Goal: Communication & Community: Answer question/provide support

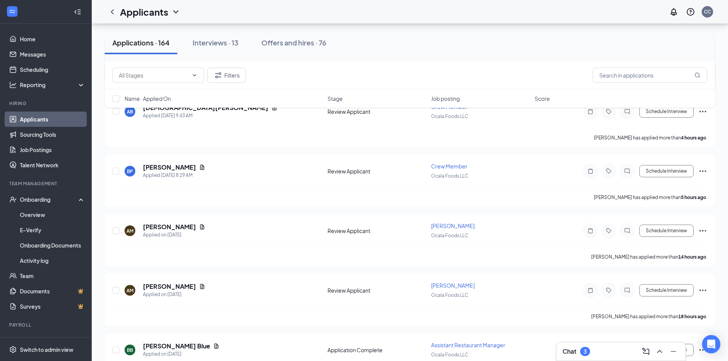
scroll to position [115, 0]
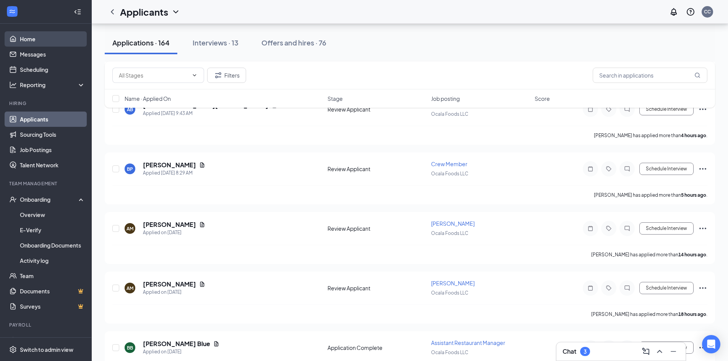
click at [40, 39] on link "Home" at bounding box center [52, 38] width 65 height 15
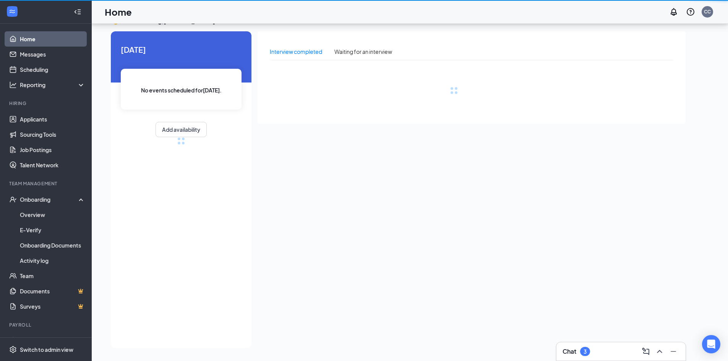
scroll to position [16, 0]
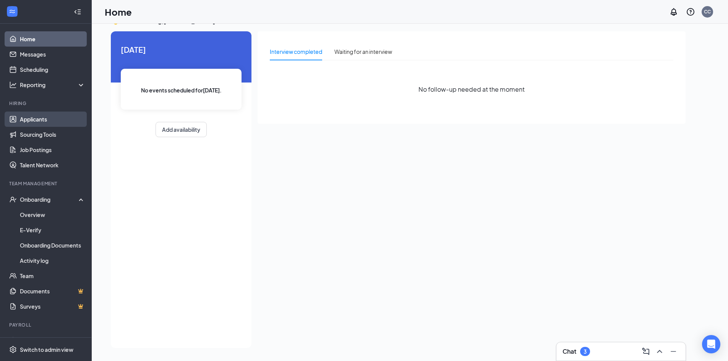
click at [32, 117] on link "Applicants" at bounding box center [52, 119] width 65 height 15
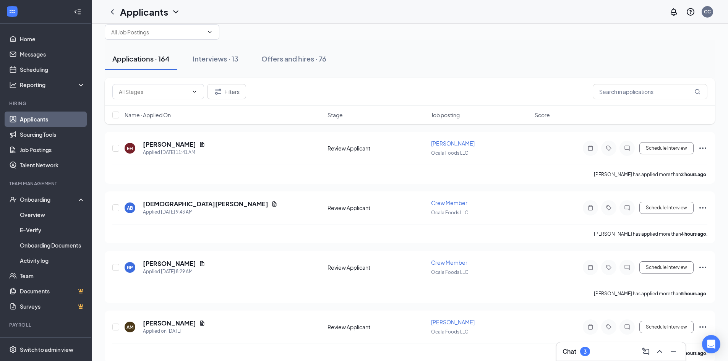
click at [577, 353] on div "Chat 3" at bounding box center [577, 351] width 28 height 9
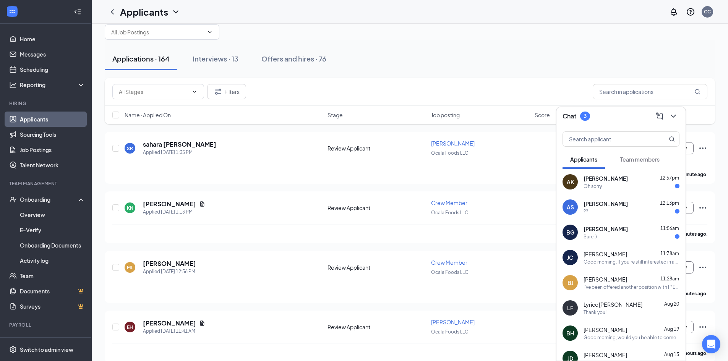
click at [626, 184] on div "Oh sorry" at bounding box center [632, 186] width 96 height 6
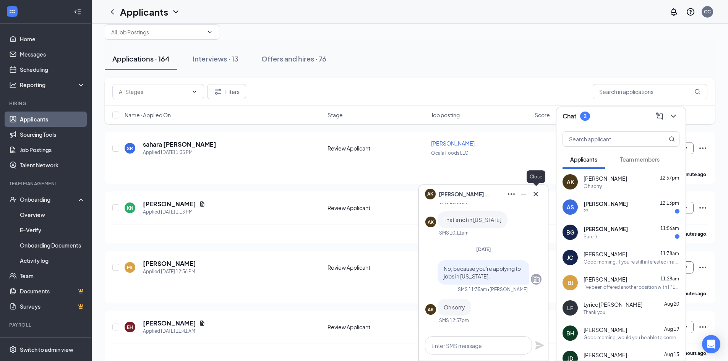
click at [538, 194] on icon "Cross" at bounding box center [535, 194] width 9 height 9
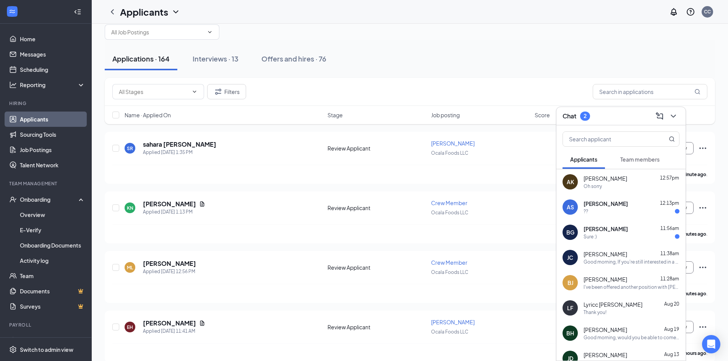
click at [635, 205] on div "[PERSON_NAME] 12:13pm" at bounding box center [632, 204] width 96 height 8
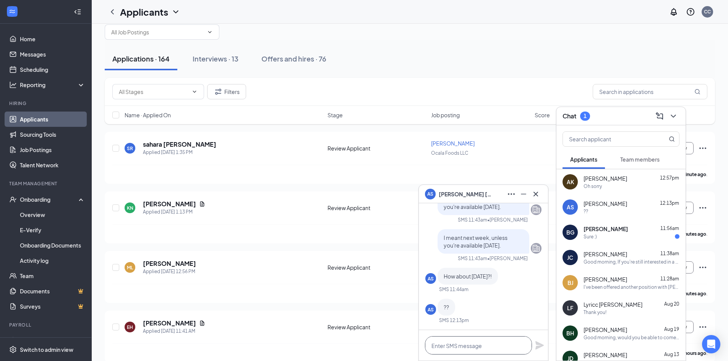
click at [478, 347] on textarea at bounding box center [478, 345] width 107 height 18
type textarea "Okay i can do noon still"
click at [540, 344] on icon "Plane" at bounding box center [539, 345] width 9 height 9
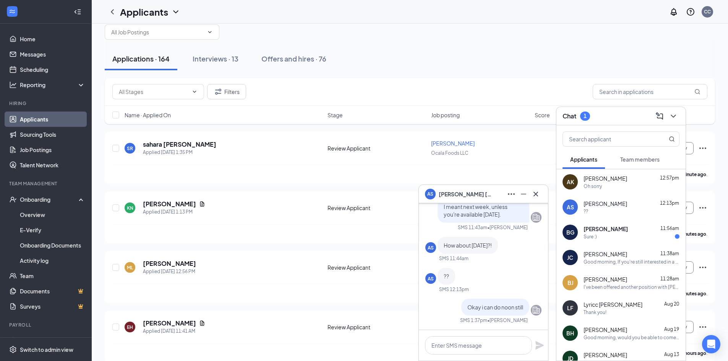
click at [624, 222] on div "BG [PERSON_NAME] 11:56am Sure :)" at bounding box center [620, 232] width 129 height 25
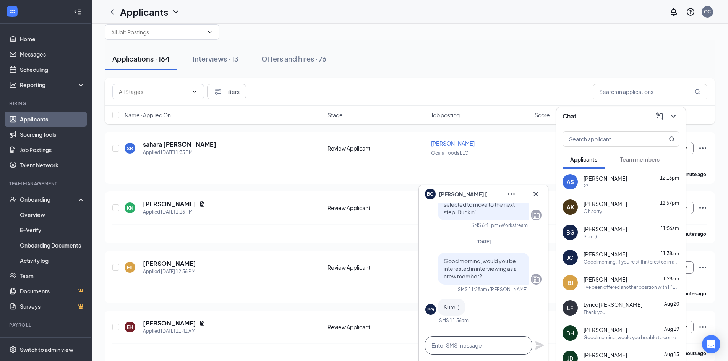
click at [498, 345] on textarea at bounding box center [478, 345] width 107 height 18
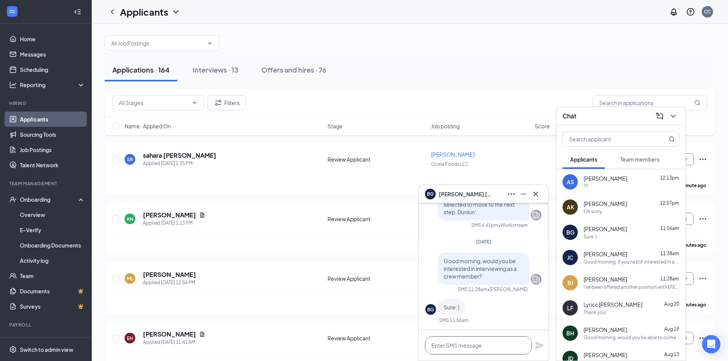
scroll to position [0, 0]
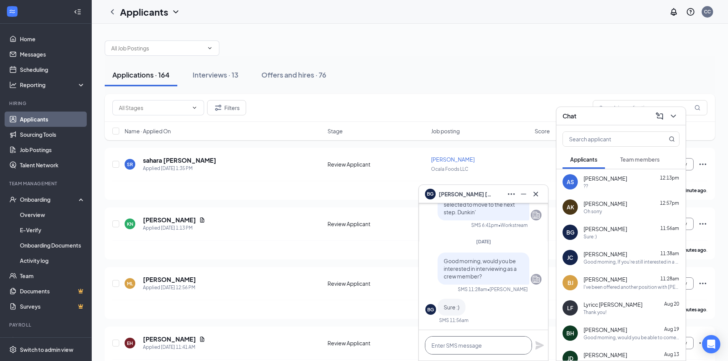
click at [479, 344] on textarea at bounding box center [478, 345] width 107 height 18
click at [486, 346] on textarea at bounding box center [478, 345] width 107 height 18
type textarea "How's [DATE] at 12pm"
click at [537, 346] on icon "Plane" at bounding box center [539, 345] width 9 height 9
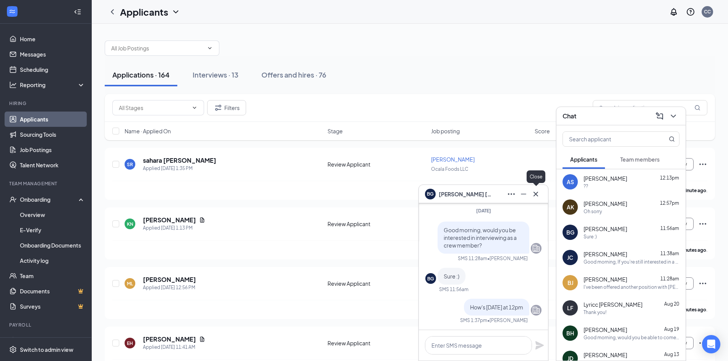
click at [533, 193] on icon "Cross" at bounding box center [535, 194] width 9 height 9
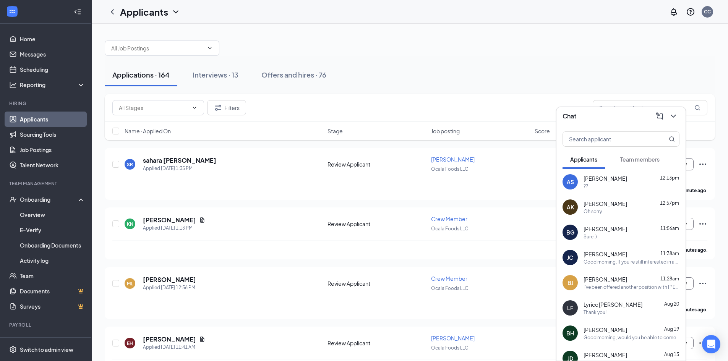
click at [628, 185] on div "??" at bounding box center [632, 186] width 96 height 6
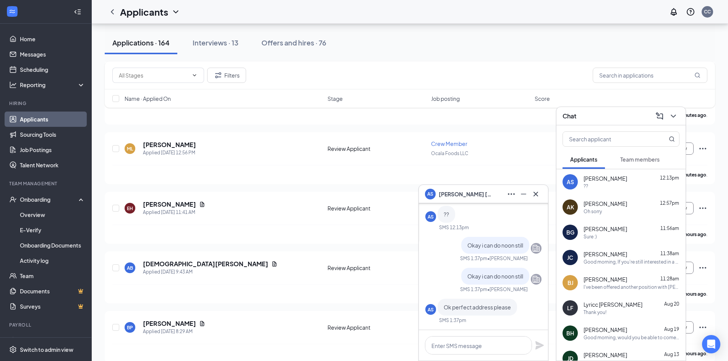
scroll to position [153, 0]
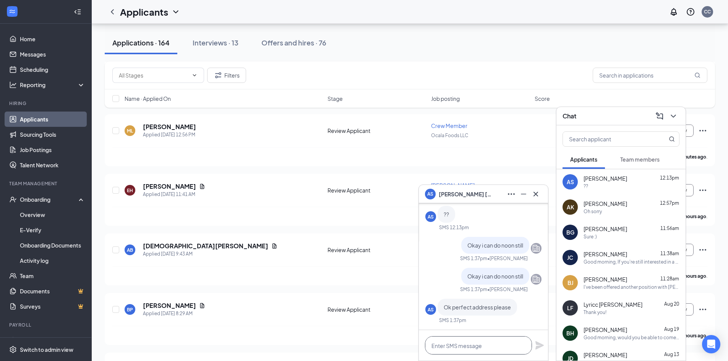
click at [492, 344] on textarea at bounding box center [478, 345] width 107 height 18
type textarea "[STREET_ADDRESS]"
click at [538, 345] on icon "Plane" at bounding box center [539, 345] width 8 height 8
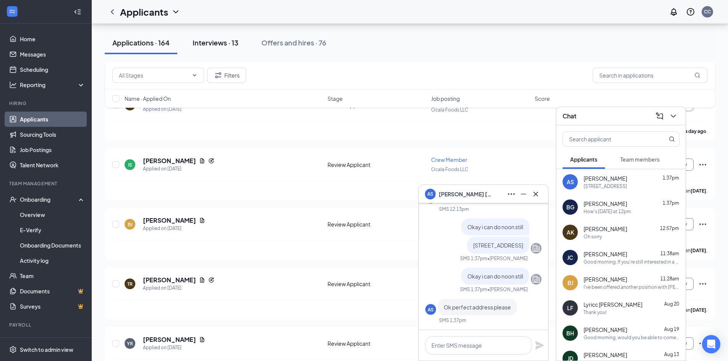
scroll to position [994, 0]
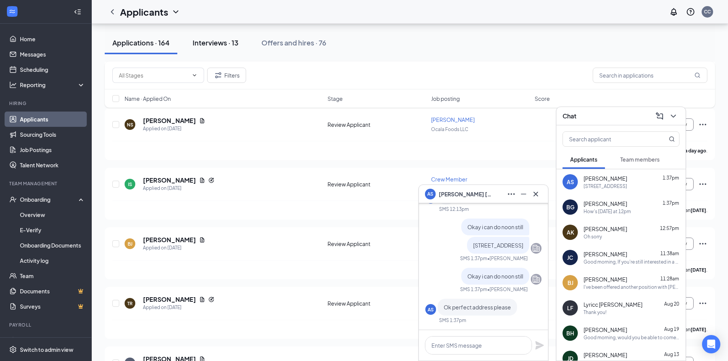
click at [216, 39] on div "Interviews · 13" at bounding box center [216, 43] width 46 height 10
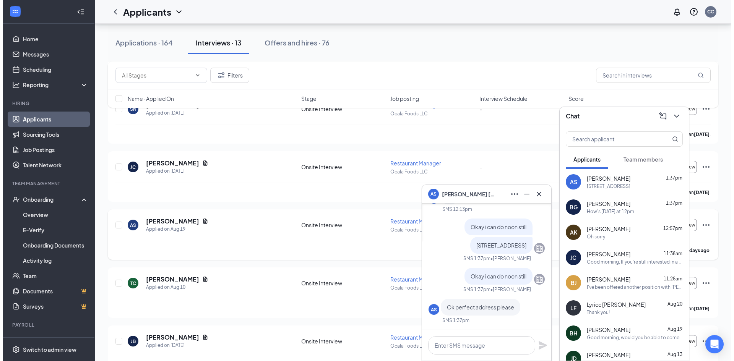
scroll to position [153, 0]
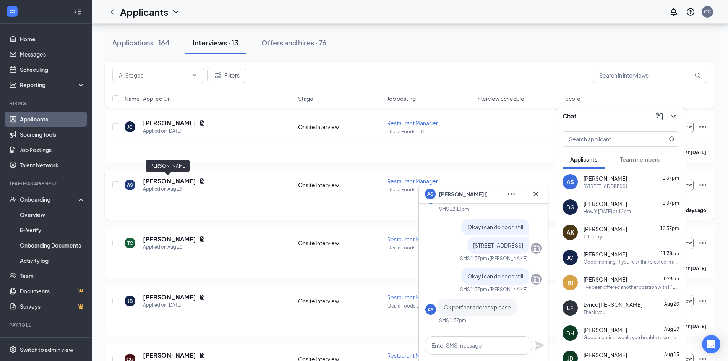
click at [175, 178] on h5 "[PERSON_NAME]" at bounding box center [169, 181] width 53 height 8
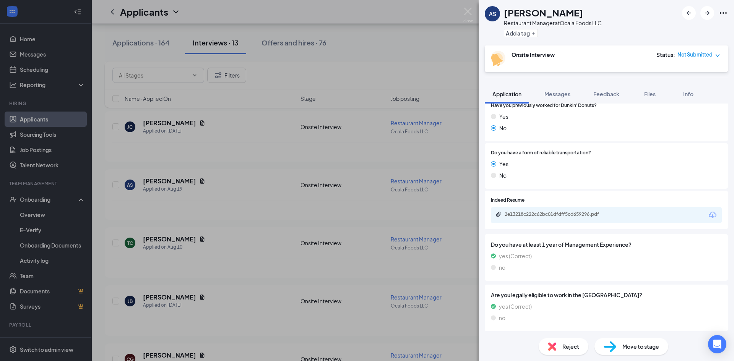
scroll to position [143, 0]
click at [581, 214] on div "2e13218c222c62bc01dfdff5cd659296.pdf" at bounding box center [558, 213] width 107 height 6
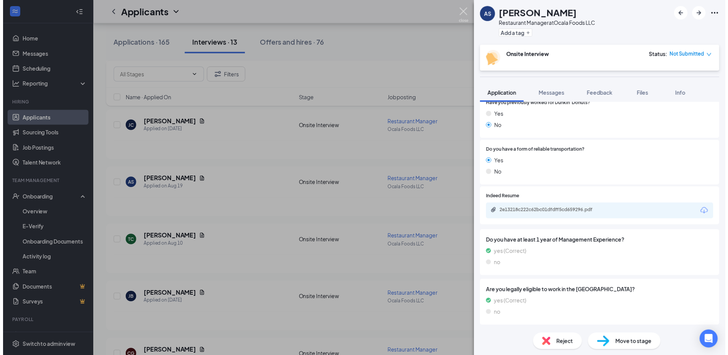
scroll to position [140, 0]
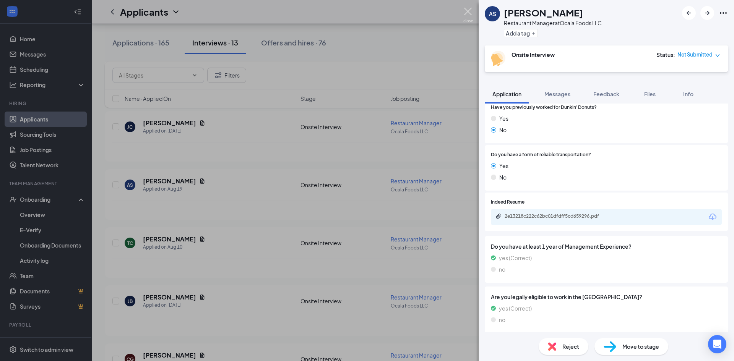
click at [470, 11] on img at bounding box center [468, 15] width 10 height 15
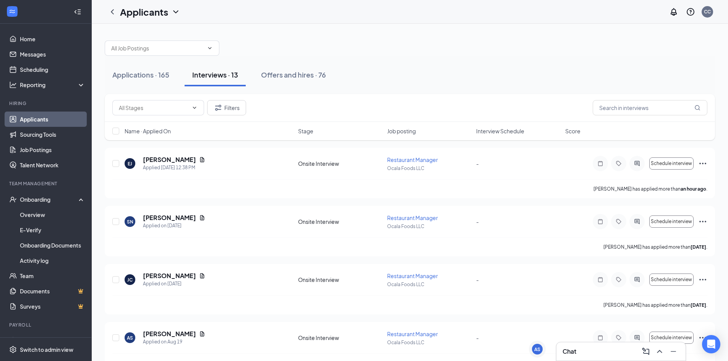
click at [583, 352] on div "Chat" at bounding box center [621, 352] width 117 height 12
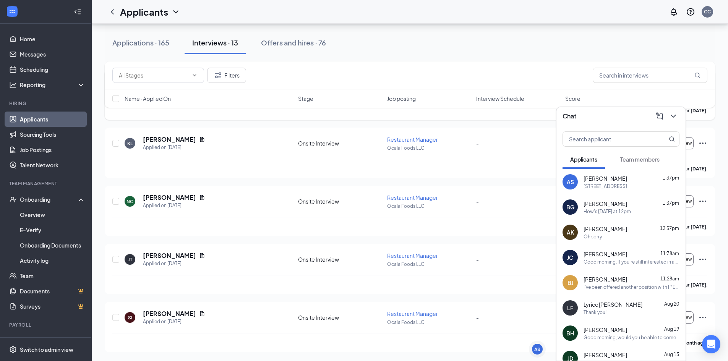
scroll to position [543, 0]
click at [147, 36] on button "Applications · 165" at bounding box center [141, 42] width 72 height 23
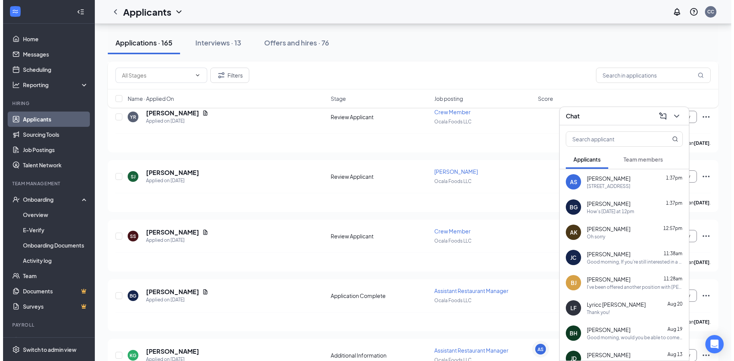
scroll to position [1338, 0]
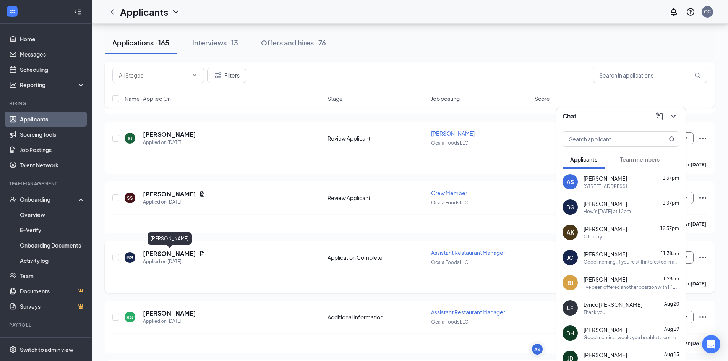
click at [190, 254] on h5 "[PERSON_NAME]" at bounding box center [169, 254] width 53 height 8
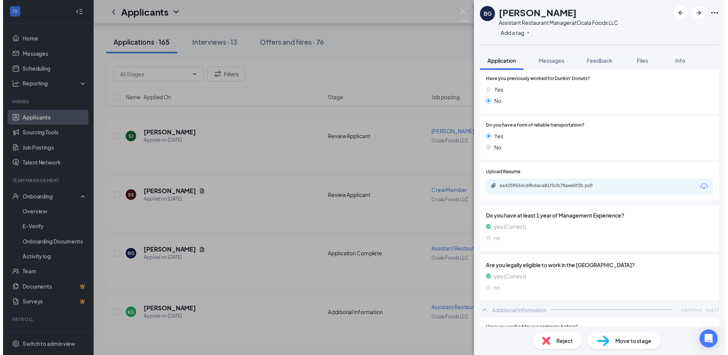
scroll to position [268, 0]
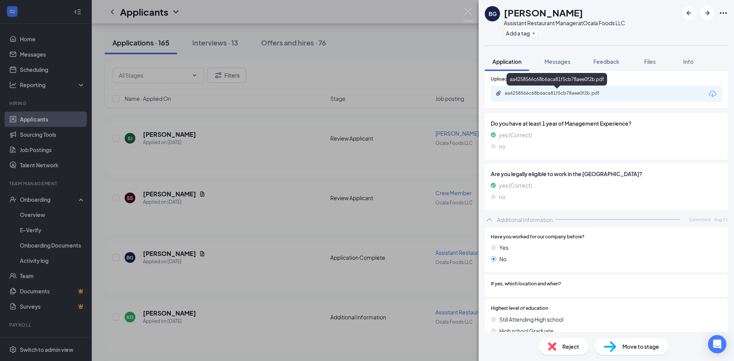
click at [569, 92] on div "aa4258566c68b6aca81f5cb78aee0f2b.pdf" at bounding box center [558, 93] width 107 height 6
click at [467, 10] on img at bounding box center [468, 15] width 10 height 15
click at [467, 13] on div "Applicants CC" at bounding box center [413, 12] width 642 height 24
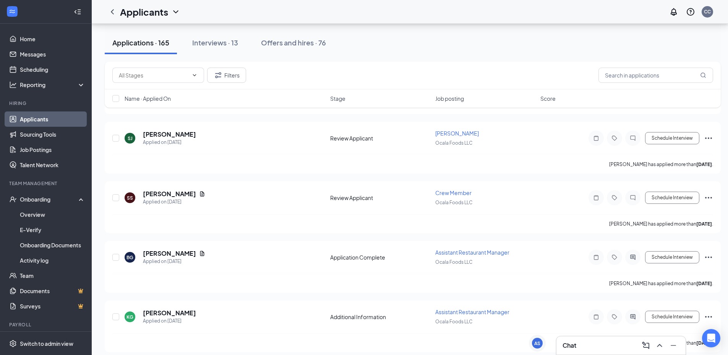
click at [582, 342] on div "Chat" at bounding box center [621, 346] width 117 height 12
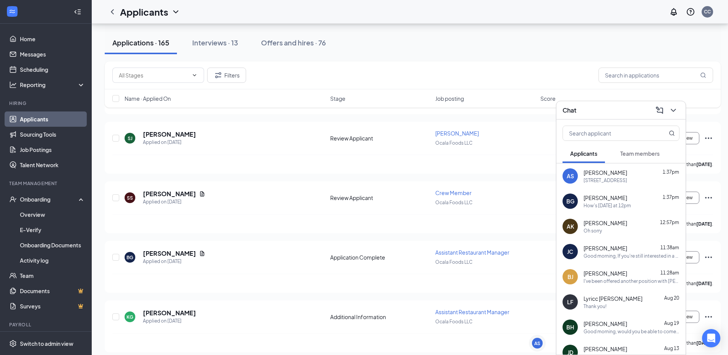
click at [631, 205] on div "How's [DATE] at 12pm" at bounding box center [607, 206] width 47 height 6
